Goal: Task Accomplishment & Management: Manage account settings

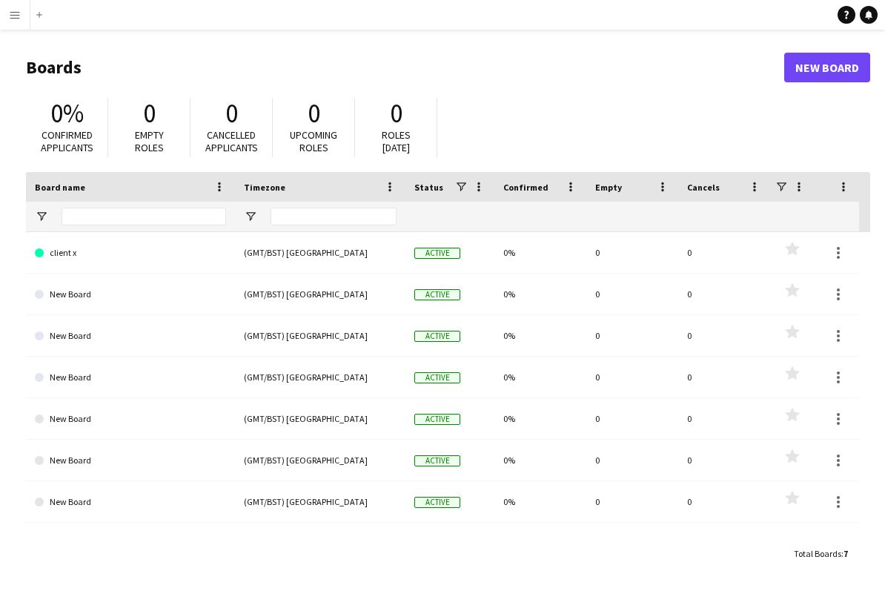
click at [19, 13] on app-icon "Menu" at bounding box center [15, 15] width 12 height 12
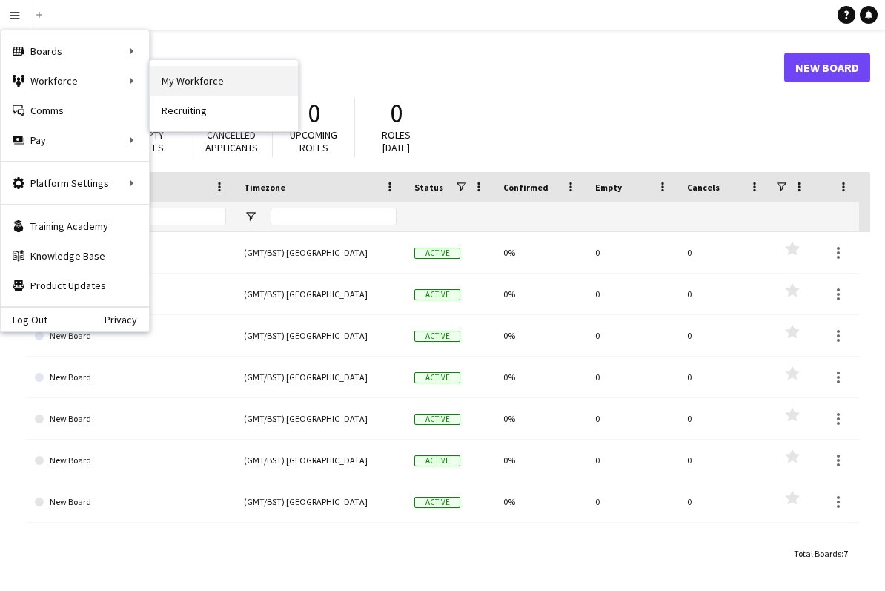
click at [196, 77] on link "My Workforce" at bounding box center [224, 81] width 148 height 30
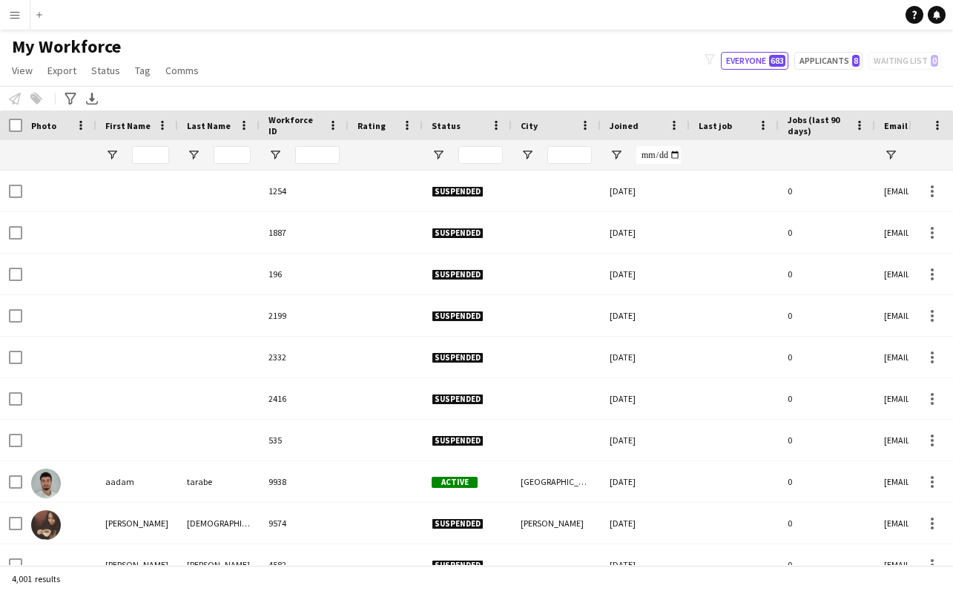
click at [23, 16] on button "Menu" at bounding box center [15, 15] width 30 height 30
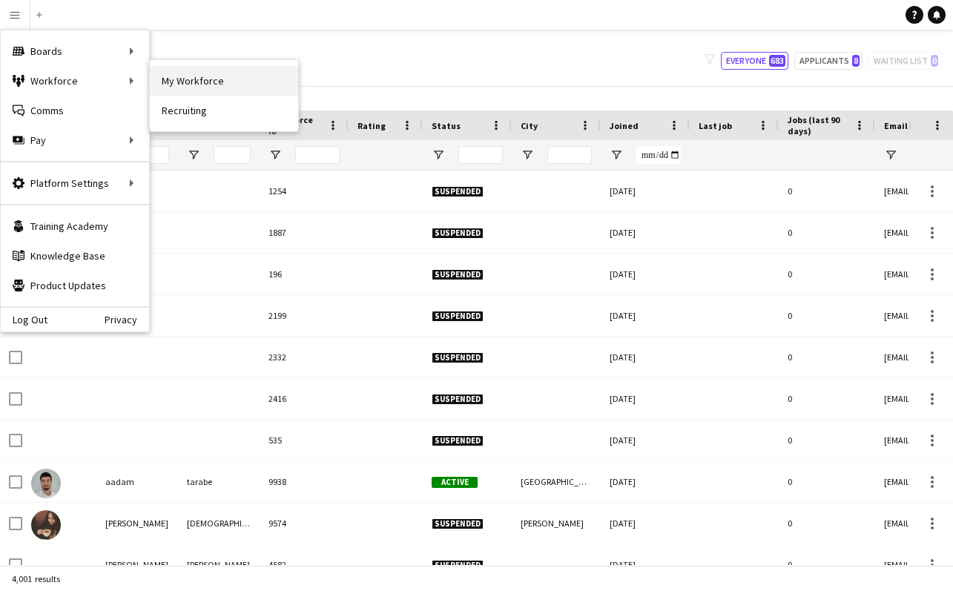
click at [196, 86] on link "My Workforce" at bounding box center [224, 81] width 148 height 30
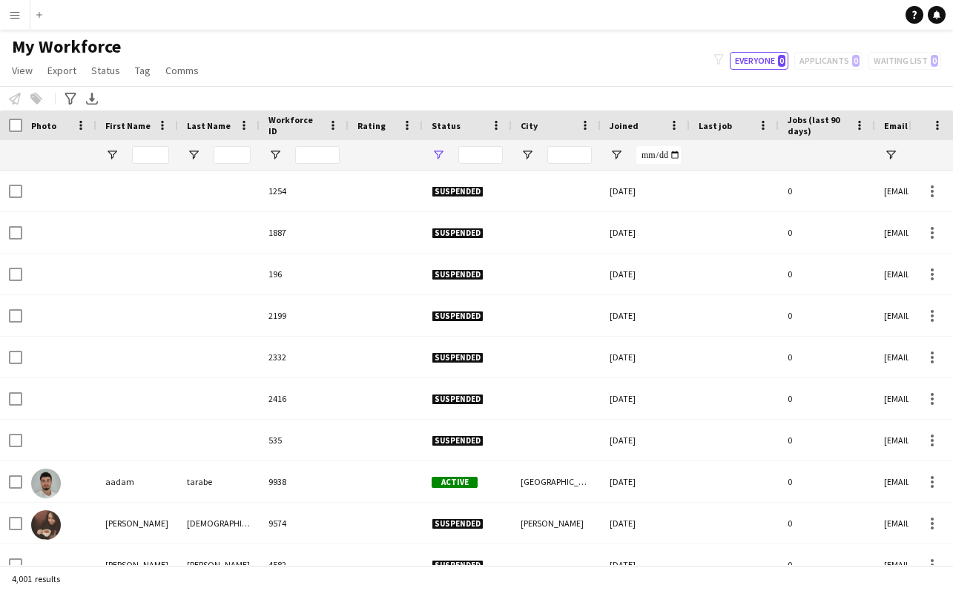
click at [440, 154] on span "Open Filter Menu" at bounding box center [438, 154] width 13 height 13
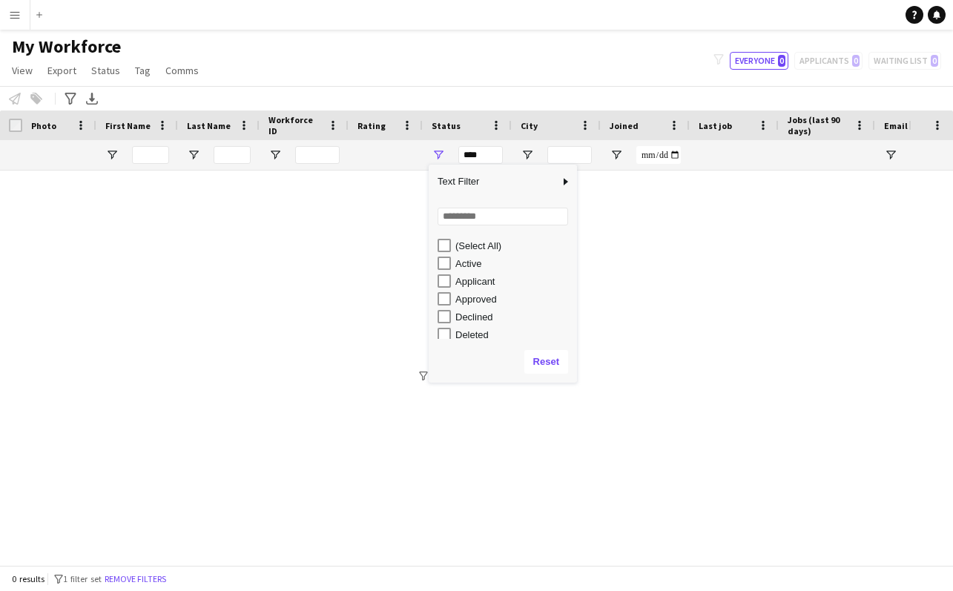
type input "**********"
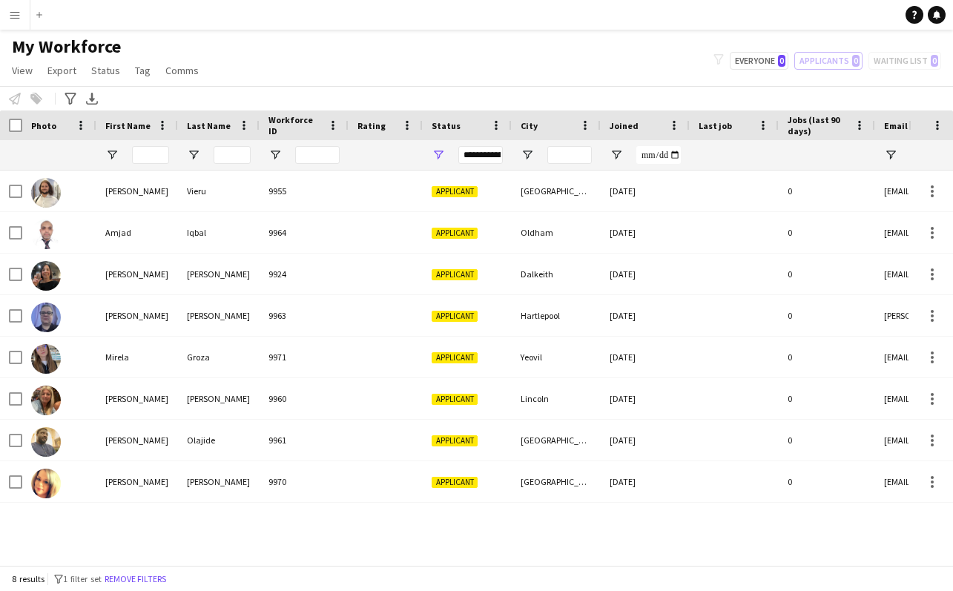
click at [238, 60] on div "My Workforce View Views Default view New view Update view Delete view Edit name…" at bounding box center [476, 61] width 953 height 50
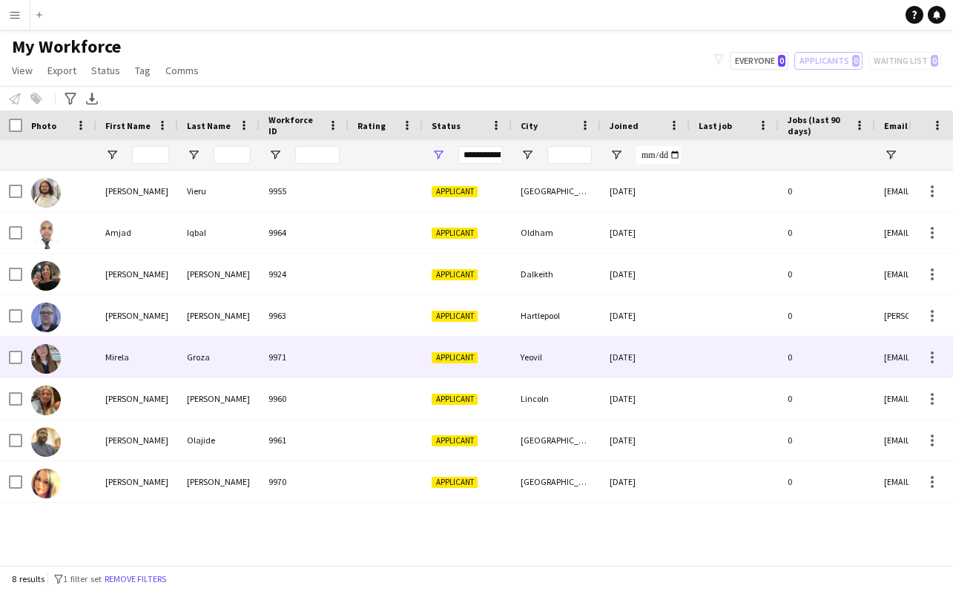
click at [133, 354] on div "Mirela" at bounding box center [137, 357] width 82 height 41
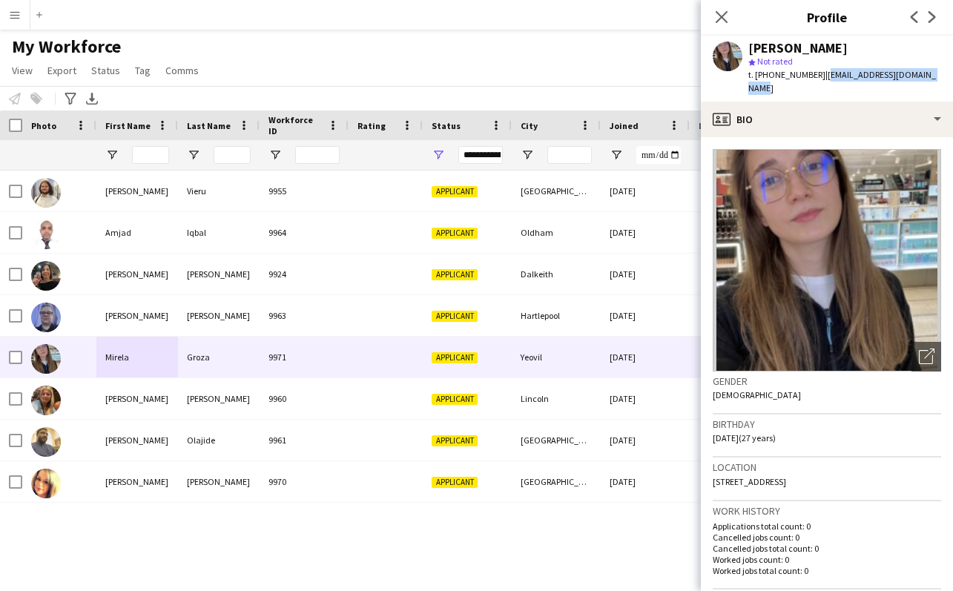
drag, startPoint x: 825, startPoint y: 77, endPoint x: 925, endPoint y: 76, distance: 100.9
click at [885, 76] on div "[PERSON_NAME] star Not rated t. [PHONE_NUMBER] | [EMAIL_ADDRESS][DOMAIN_NAME]" at bounding box center [827, 69] width 252 height 66
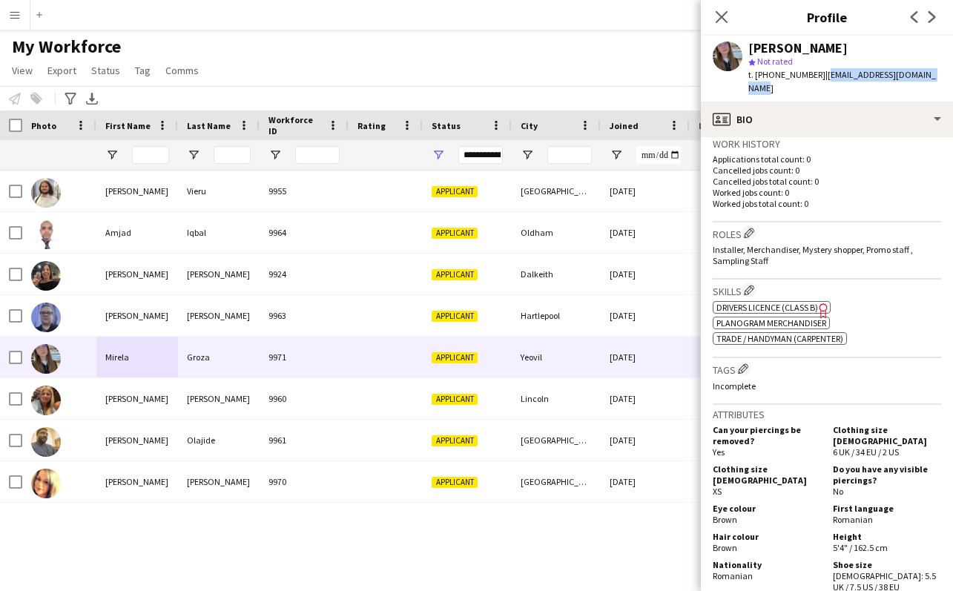
scroll to position [368, 0]
copy span "[EMAIL_ADDRESS][DOMAIN_NAME]"
click at [719, 19] on icon "Close pop-in" at bounding box center [721, 17] width 14 height 14
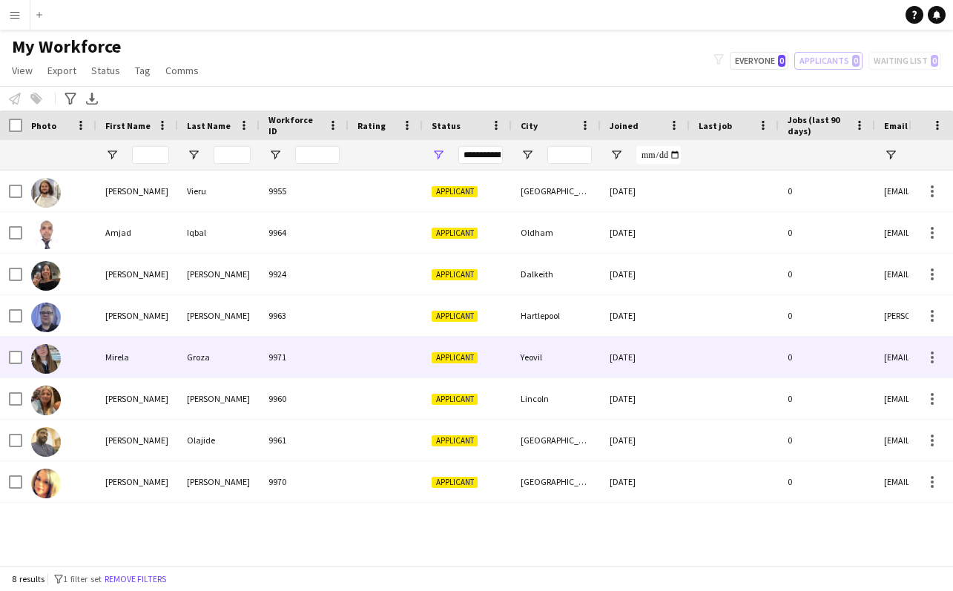
click at [53, 360] on img at bounding box center [46, 359] width 30 height 30
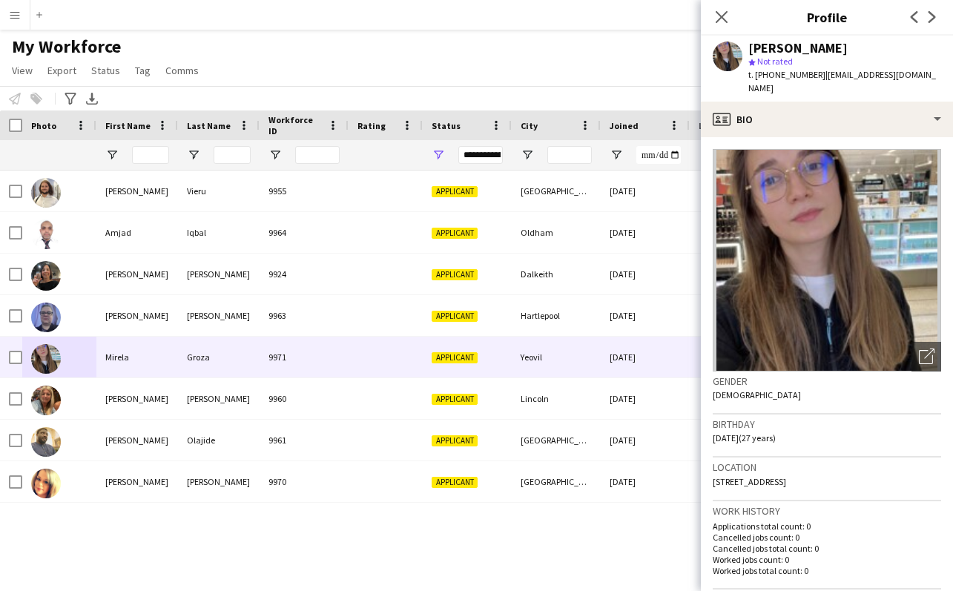
click at [819, 215] on img at bounding box center [827, 260] width 228 height 222
click at [885, 349] on icon "Open photos pop-in" at bounding box center [927, 357] width 16 height 16
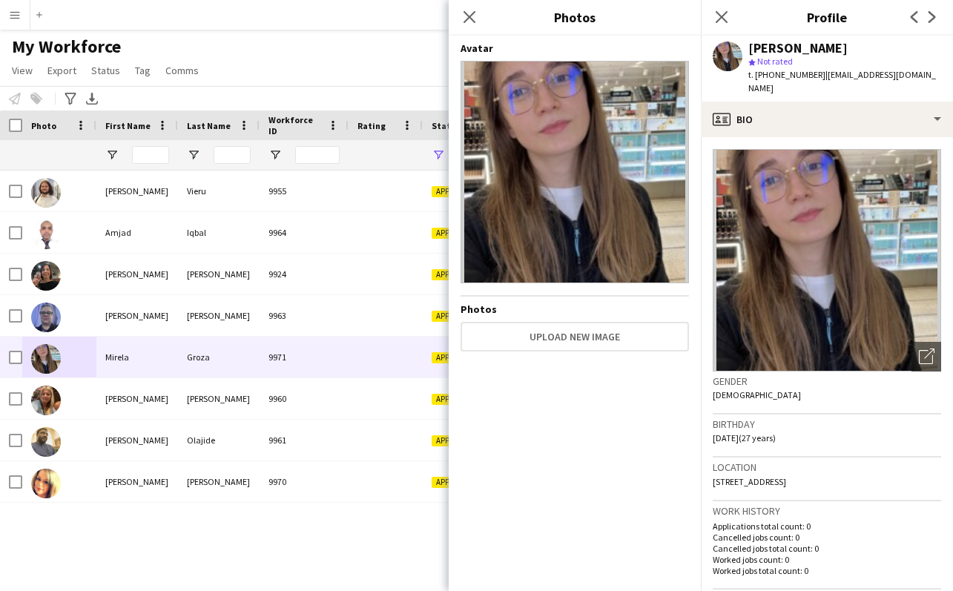
click at [575, 148] on img at bounding box center [575, 172] width 228 height 222
click at [725, 14] on icon at bounding box center [721, 17] width 14 height 14
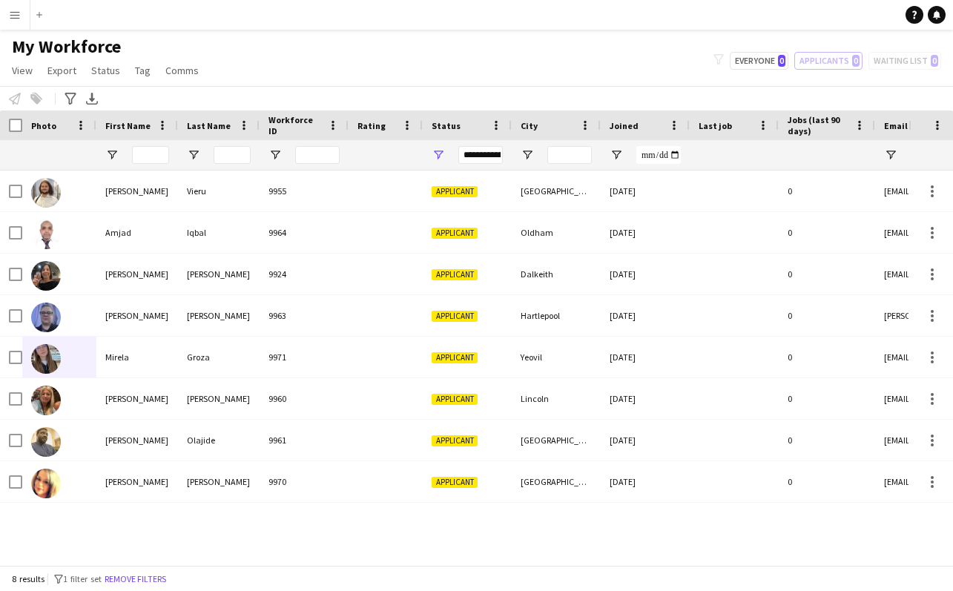
click at [21, 16] on button "Menu" at bounding box center [15, 15] width 30 height 30
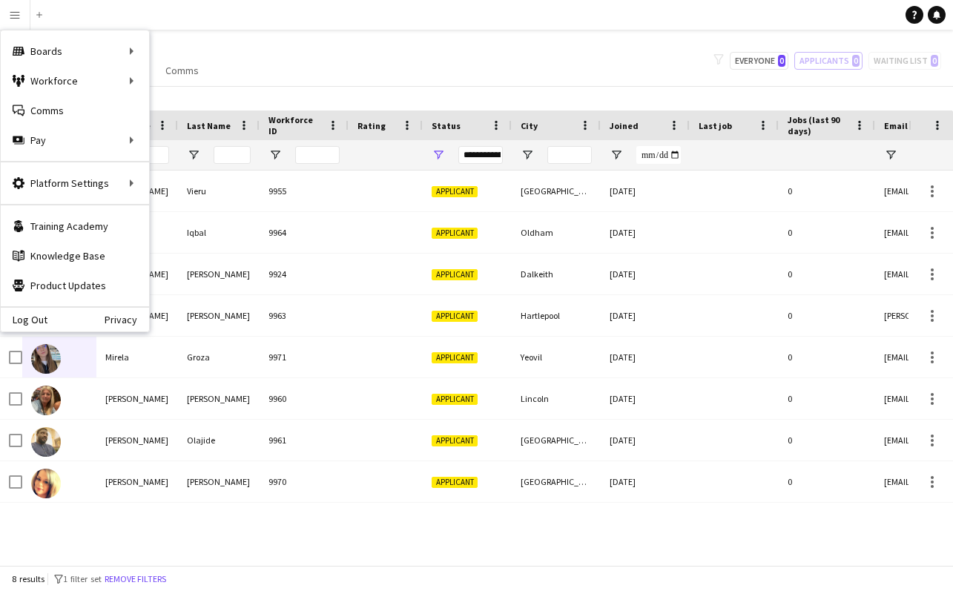
click at [47, 321] on div "Log Out Privacy" at bounding box center [75, 318] width 148 height 25
click at [244, 26] on app-navbar "Menu Boards Boards Boards All jobs Status Workforce Workforce My Workforce Recr…" at bounding box center [476, 15] width 953 height 30
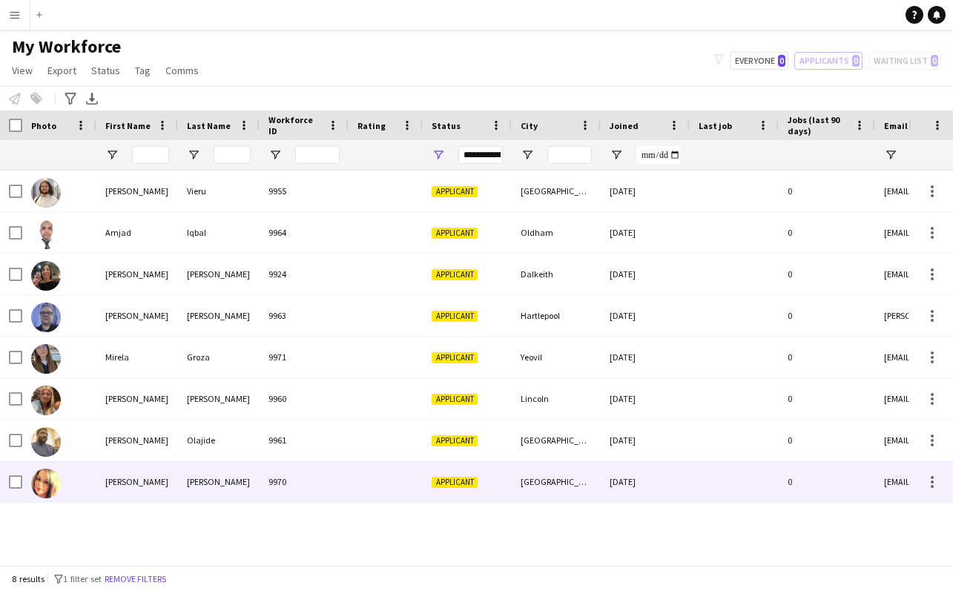
click at [544, 487] on div "[GEOGRAPHIC_DATA]" at bounding box center [556, 481] width 89 height 41
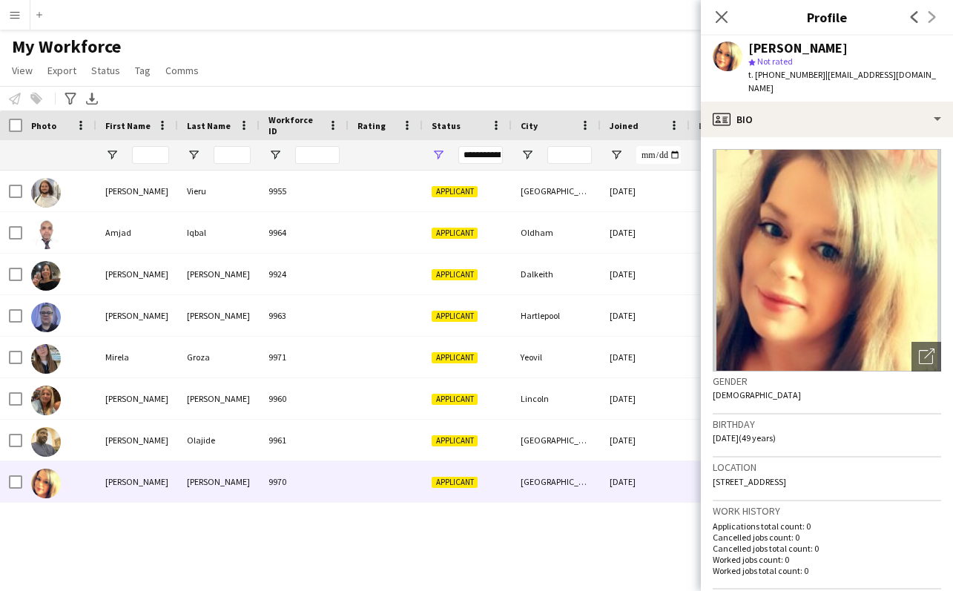
click at [539, 515] on div "[PERSON_NAME] 9955 Applicant [GEOGRAPHIC_DATA] [DATE] 0 [EMAIL_ADDRESS][DOMAIN_…" at bounding box center [454, 368] width 908 height 395
click at [616, 523] on div "[PERSON_NAME] 9955 Applicant [GEOGRAPHIC_DATA] [DATE] 0 [EMAIL_ADDRESS][DOMAIN_…" at bounding box center [454, 368] width 908 height 395
click at [501, 535] on div "[PERSON_NAME] 9955 Applicant [GEOGRAPHIC_DATA] [DATE] 0 [EMAIL_ADDRESS][DOMAIN_…" at bounding box center [454, 368] width 908 height 395
click at [16, 14] on app-icon "Menu" at bounding box center [15, 15] width 12 height 12
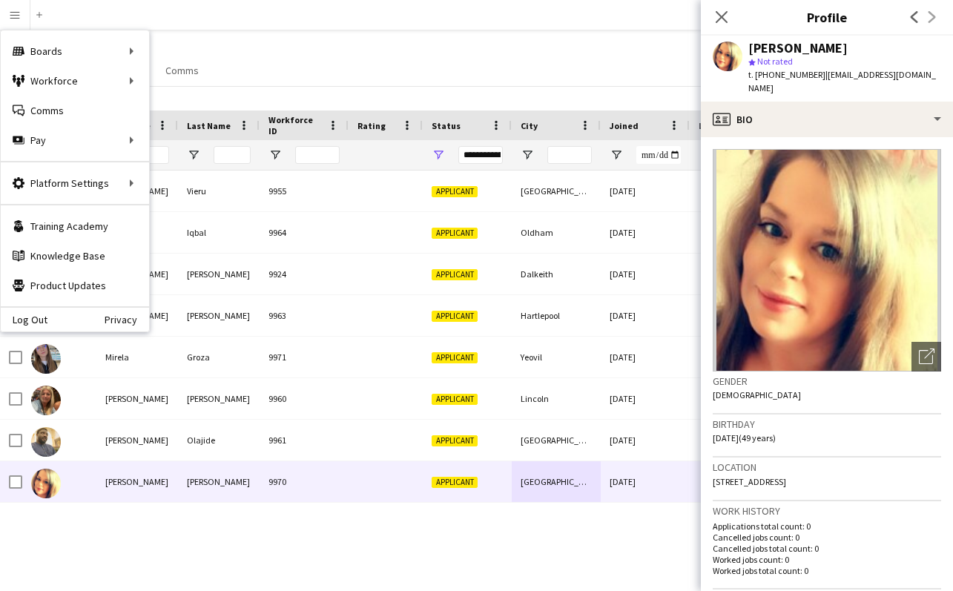
click at [50, 323] on div "Log Out Privacy" at bounding box center [75, 318] width 148 height 25
click at [50, 320] on div "Log Out Privacy" at bounding box center [75, 318] width 148 height 25
click at [41, 324] on link "Log Out" at bounding box center [24, 320] width 47 height 12
